Goal: Information Seeking & Learning: Learn about a topic

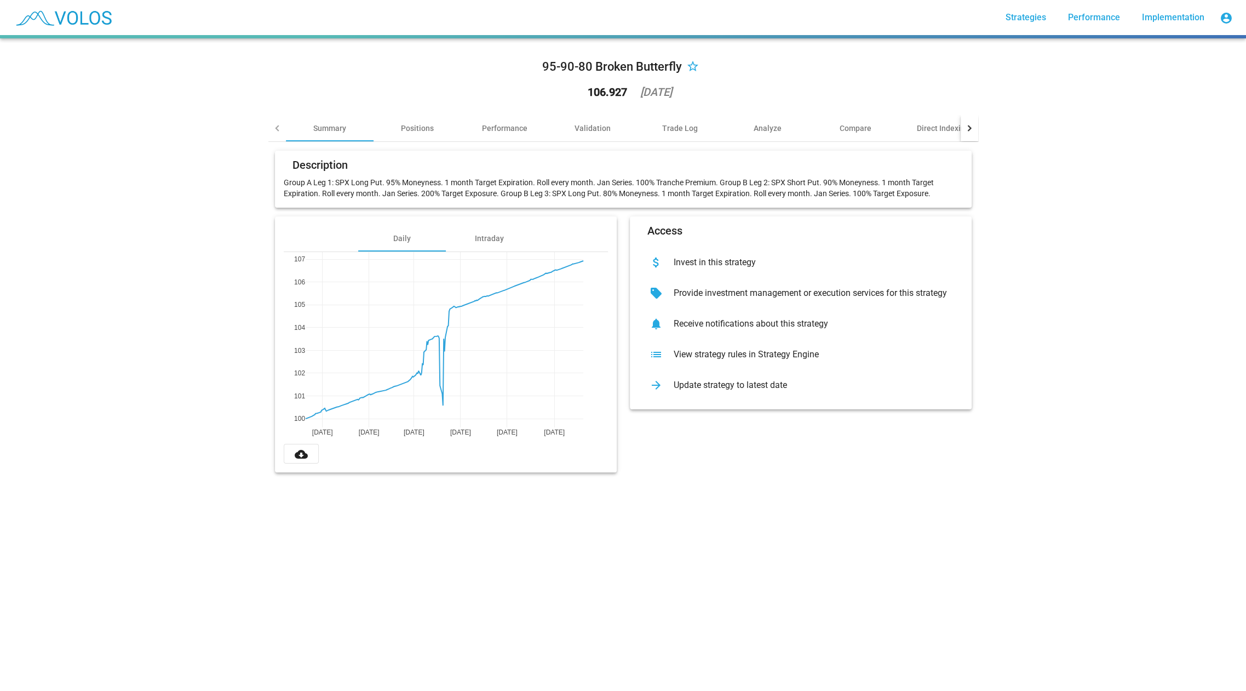
click at [579, 163] on mat-card-header "Description" at bounding box center [623, 168] width 679 height 18
click at [1085, 191] on div "95-90-80 Broken Butterfly star_border 106.927 2025-10-09 Summary Positions Perf…" at bounding box center [623, 364] width 1246 height 652
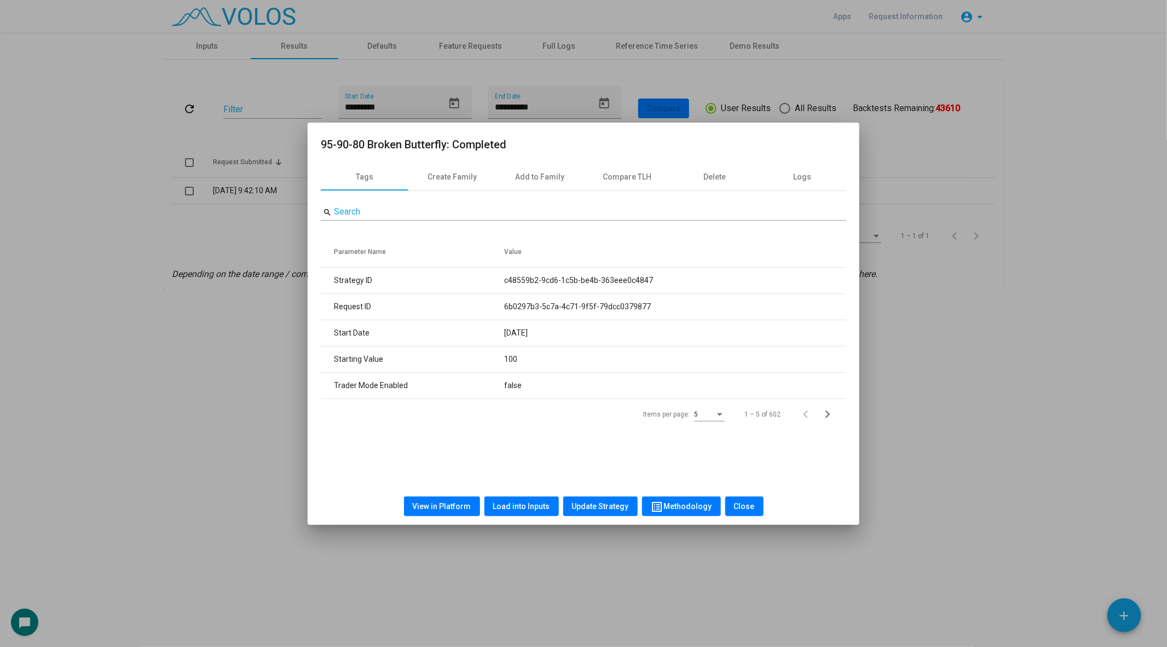
click at [193, 141] on div at bounding box center [583, 323] width 1167 height 647
